Goal: Task Accomplishment & Management: Manage account settings

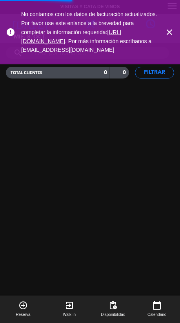
click at [167, 42] on span "close" at bounding box center [169, 32] width 21 height 21
click at [173, 35] on icon "close" at bounding box center [169, 31] width 9 height 9
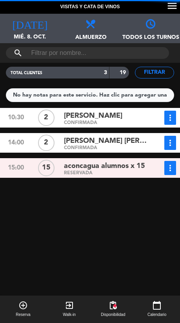
click at [114, 309] on span "pending_actions" at bounding box center [112, 304] width 9 height 9
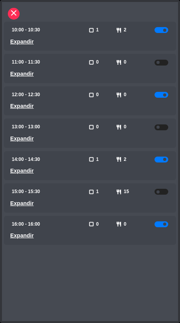
click at [165, 93] on span at bounding box center [164, 94] width 3 height 3
click at [15, 11] on icon "close" at bounding box center [13, 12] width 9 height 9
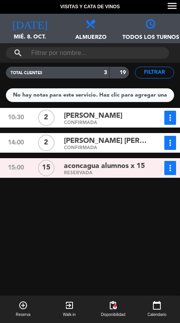
click at [106, 314] on span "pending_actions" at bounding box center [113, 308] width 24 height 17
click at [112, 316] on span "pending_actions" at bounding box center [113, 308] width 24 height 17
click at [110, 308] on span "pending_actions" at bounding box center [112, 304] width 9 height 9
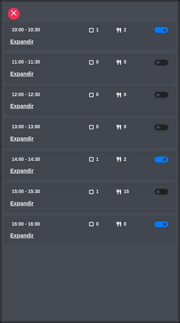
click at [161, 222] on div at bounding box center [161, 224] width 14 height 6
click at [19, 14] on button "close" at bounding box center [14, 14] width 12 height 12
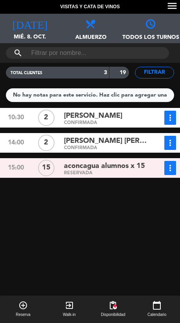
click at [110, 313] on span "pending_actions" at bounding box center [113, 308] width 24 height 17
click at [112, 309] on span "pending_actions" at bounding box center [112, 304] width 9 height 9
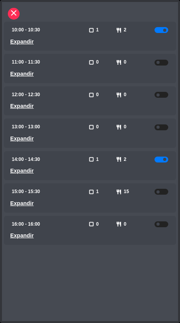
click at [14, 11] on icon "close" at bounding box center [13, 12] width 9 height 9
